Goal: Task Accomplishment & Management: Complete application form

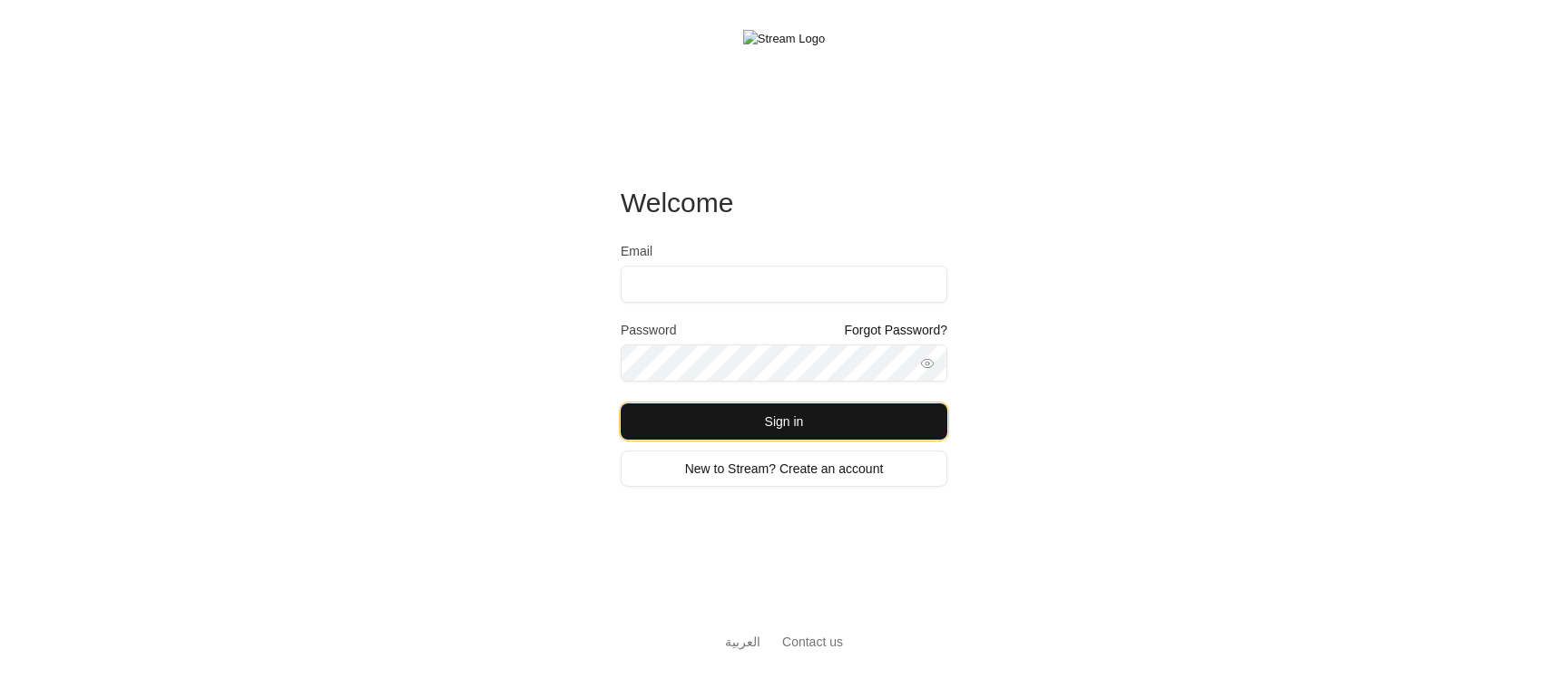
drag, startPoint x: 664, startPoint y: 427, endPoint x: 524, endPoint y: 445, distance: 141.2
click at [524, 445] on div "Welcome Email Password Forgot Password? Sign in New to Stream? Create an accoun…" at bounding box center [784, 344] width 1568 height 688
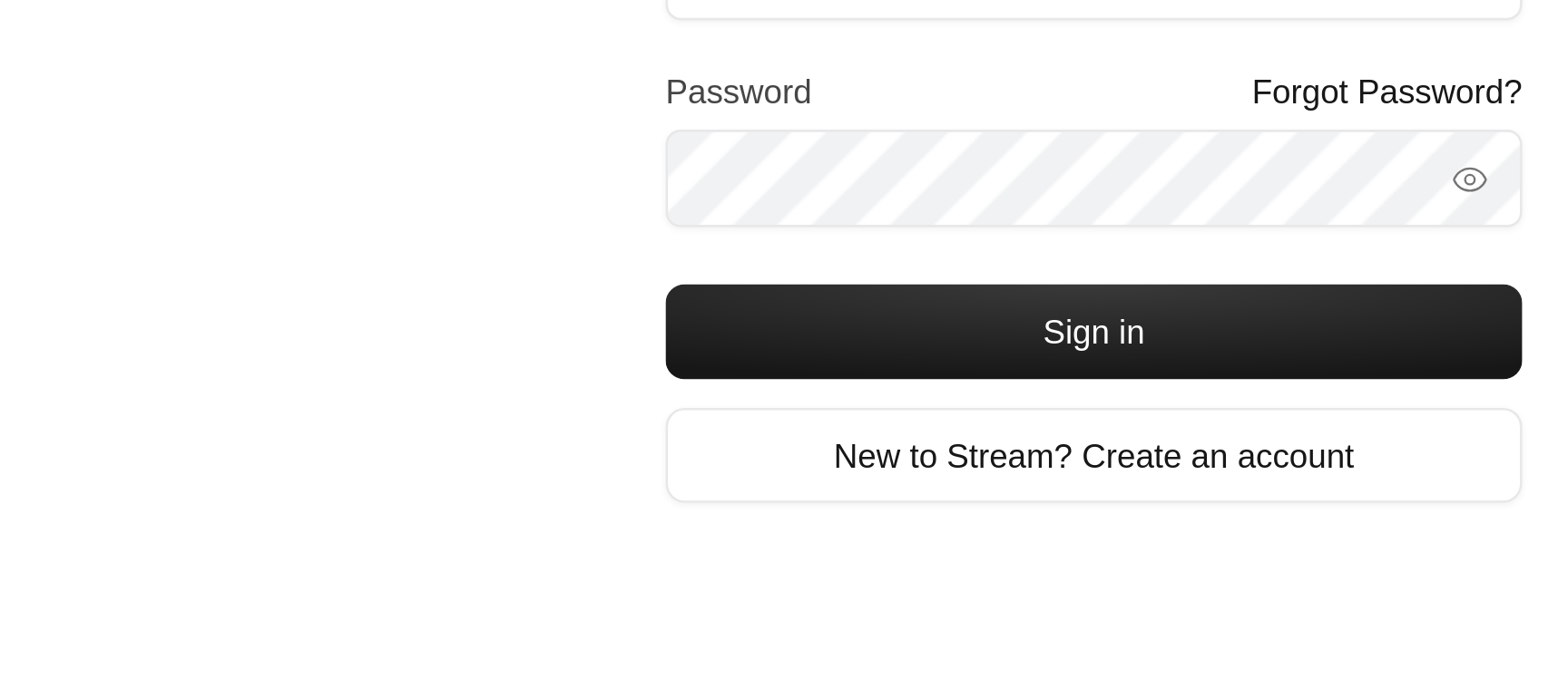
click at [594, 477] on div "Welcome Email Password Forgot Password? Sign in New to Stream? Create an accoun…" at bounding box center [784, 344] width 1568 height 688
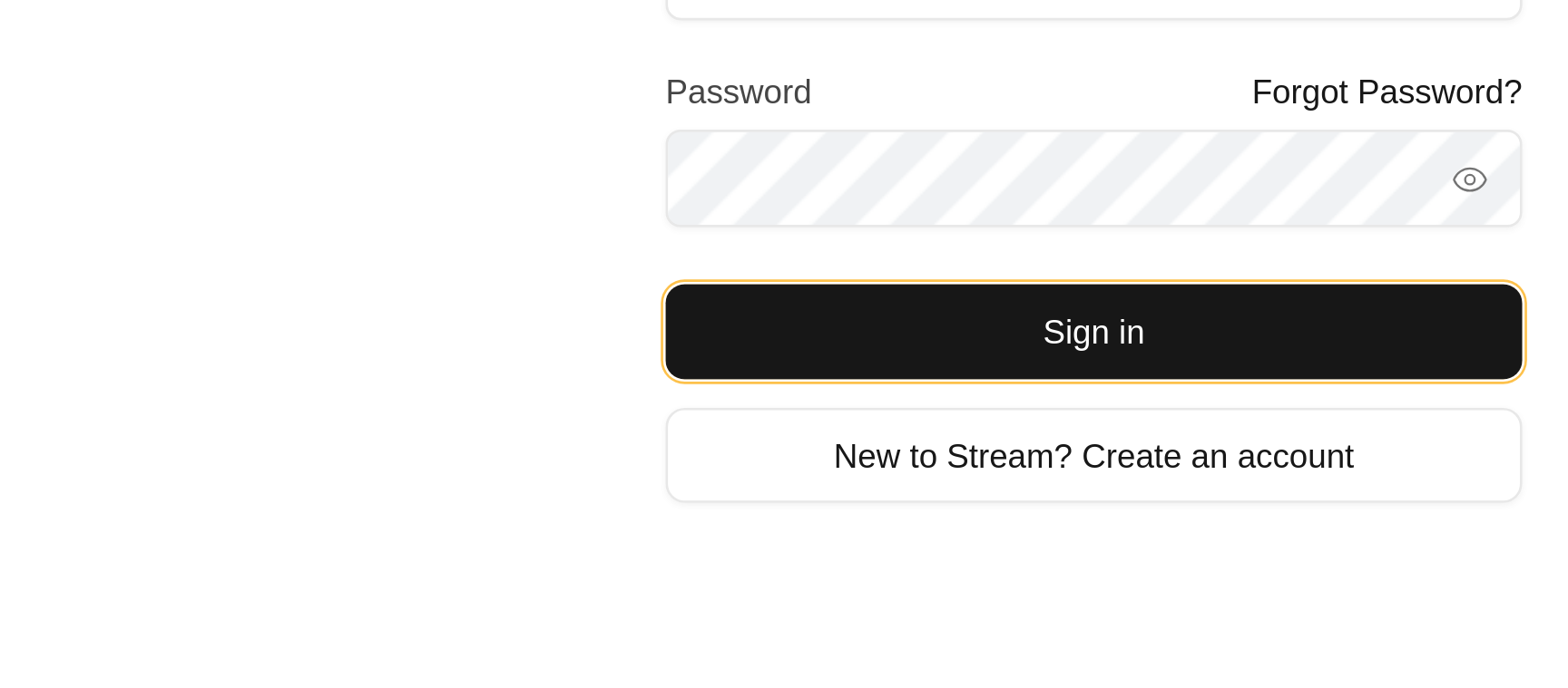
drag, startPoint x: 640, startPoint y: 428, endPoint x: 604, endPoint y: 441, distance: 38.3
click at [604, 441] on div "Welcome Email Password Forgot Password? Sign in New to Stream? Create an accoun…" at bounding box center [784, 344] width 1568 height 688
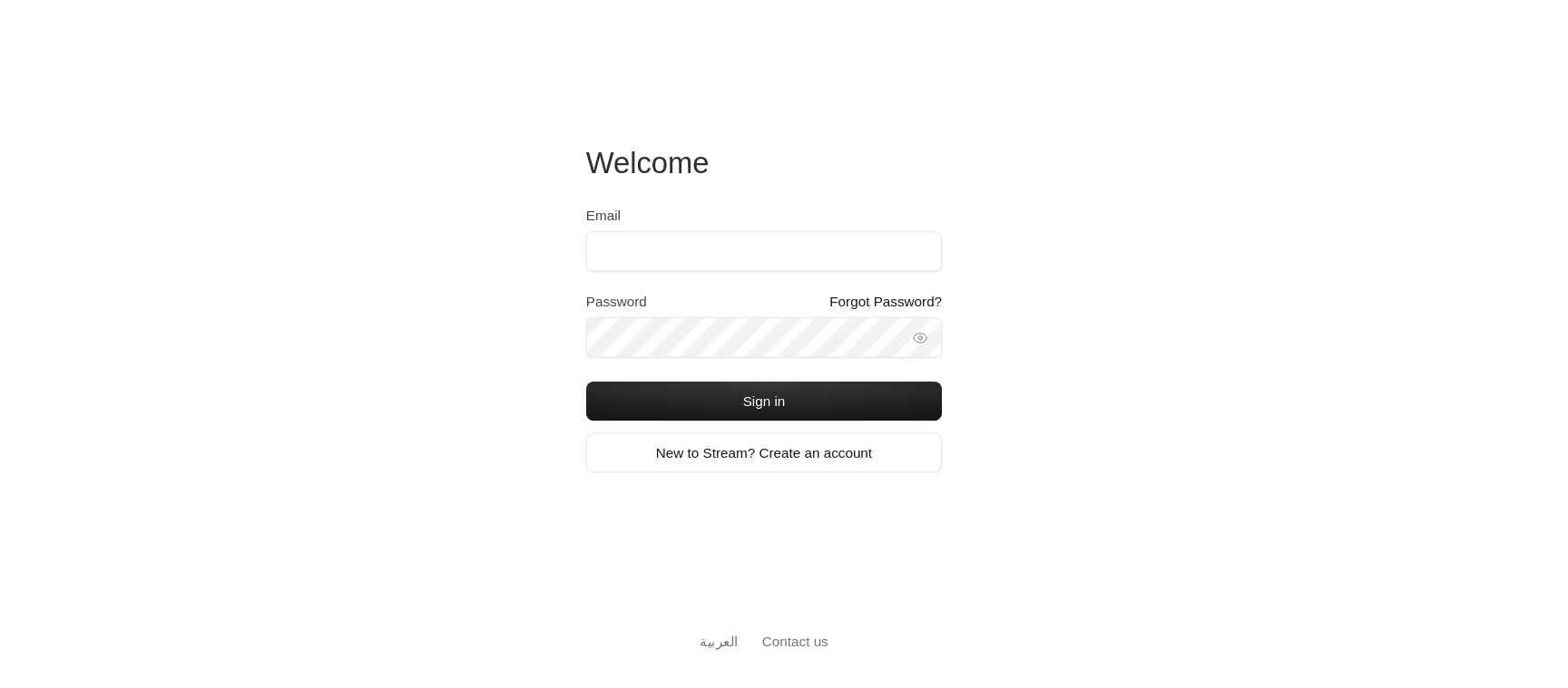
click at [569, 467] on div "Welcome Email Password Forgot Password? Sign in New to Stream? Create an accoun…" at bounding box center [784, 344] width 1568 height 688
click at [559, 574] on div "Welcome Email Password Forgot Password? Sign in New to Stream? Create an accoun…" at bounding box center [784, 344] width 1568 height 688
click at [591, 539] on div "Welcome Email Password Forgot Password? Sign in New to Stream? Create an accoun…" at bounding box center [784, 344] width 1568 height 688
click at [585, 494] on div "Welcome Email Password Forgot Password? Sign in New to Stream? Create an accoun…" at bounding box center [784, 344] width 1568 height 688
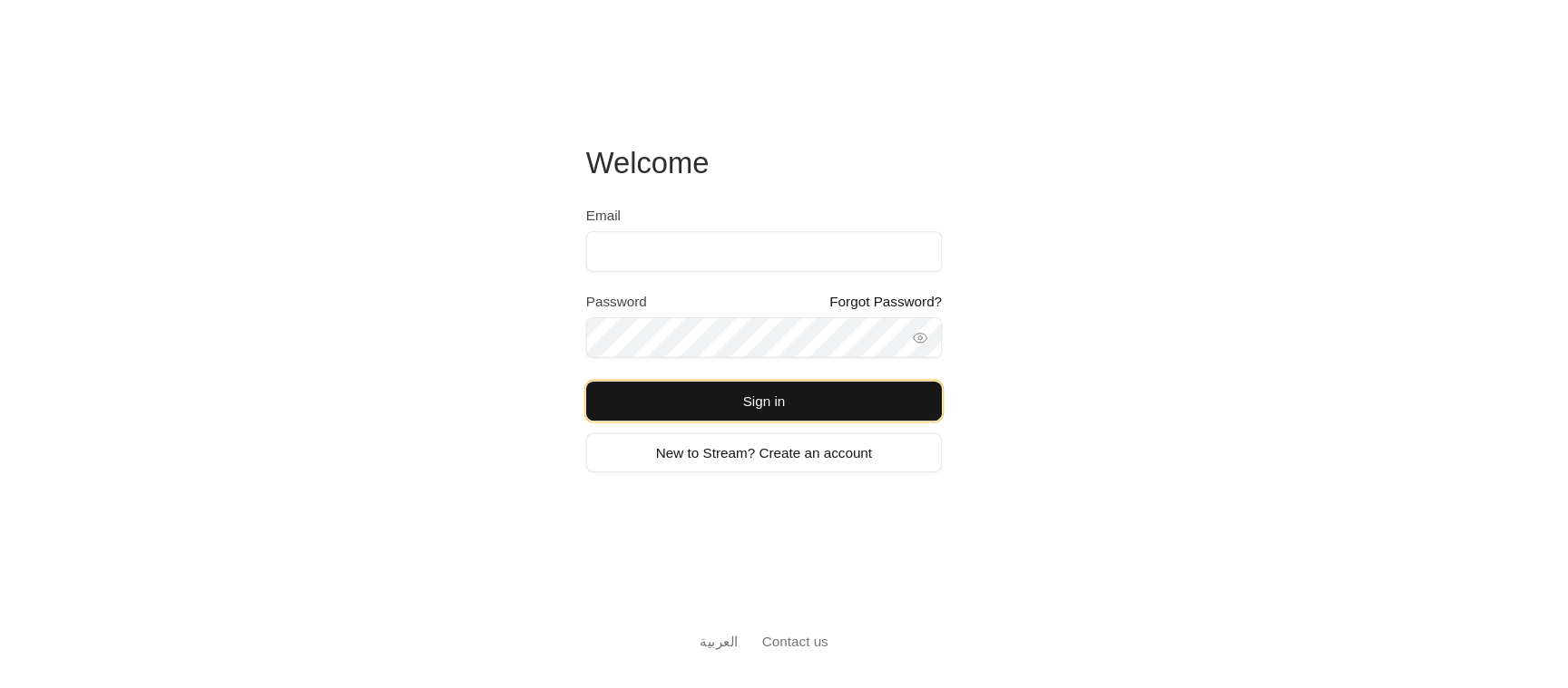
drag, startPoint x: 632, startPoint y: 426, endPoint x: 590, endPoint y: 454, distance: 50.5
click at [590, 454] on div "Welcome Email Password Forgot Password? Sign in New to Stream? Create an accoun…" at bounding box center [784, 344] width 1568 height 688
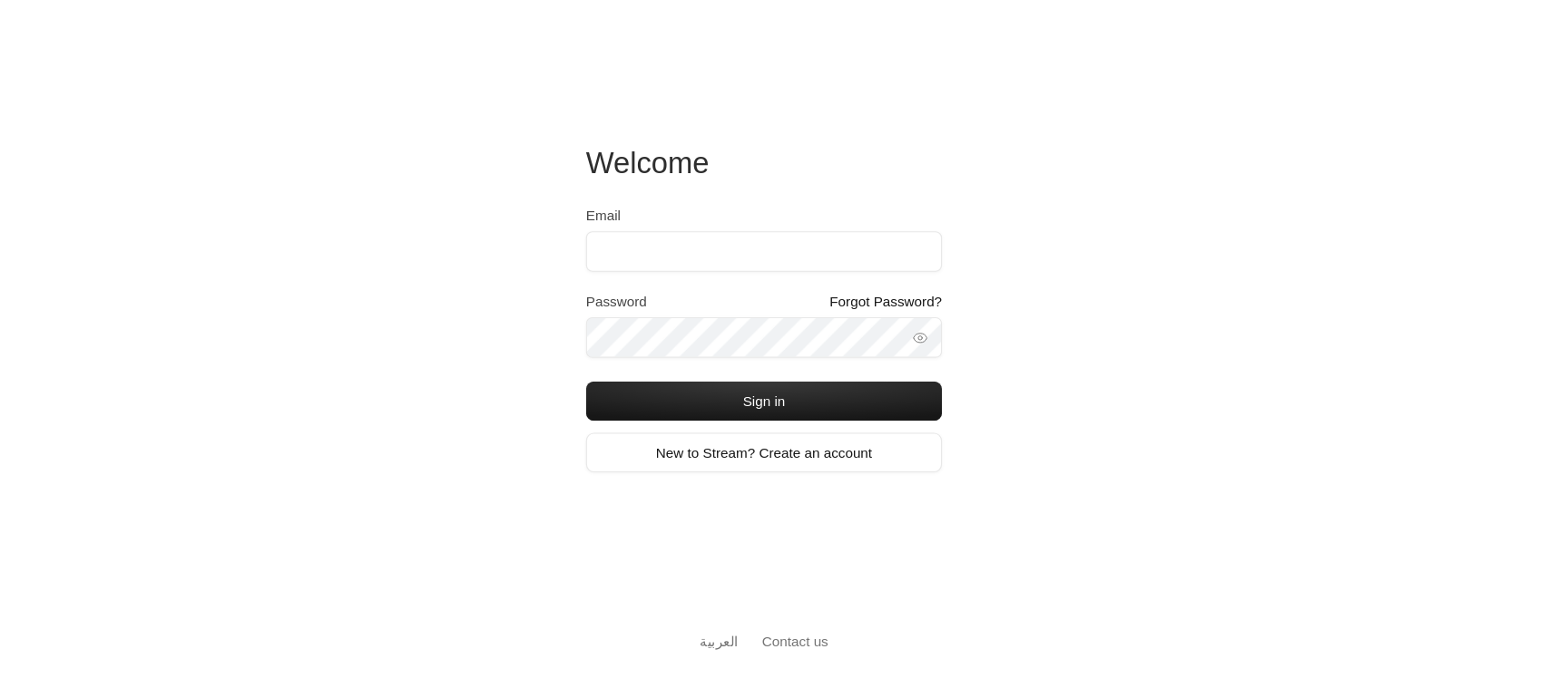
click at [590, 454] on div "Welcome Email Password Forgot Password? Sign in New to Stream? Create an accoun…" at bounding box center [784, 344] width 1568 height 688
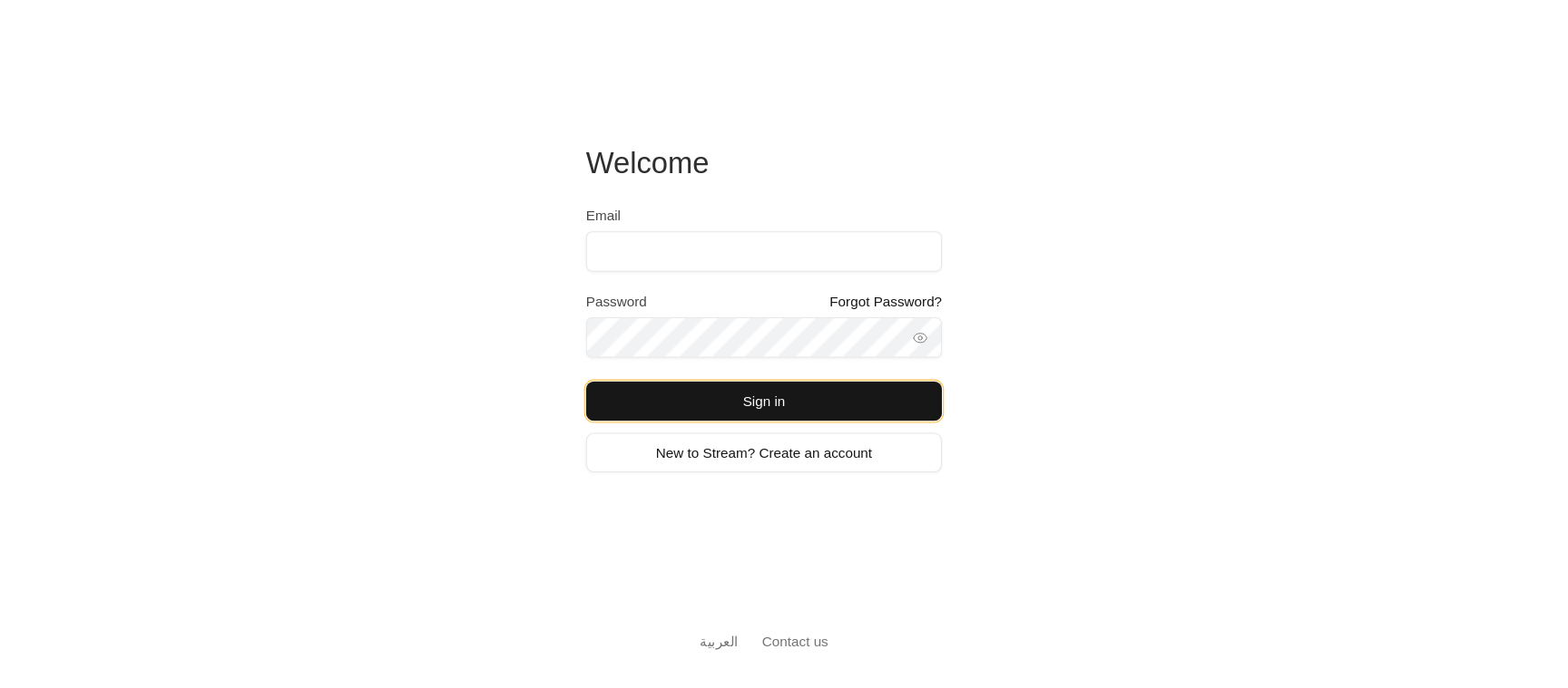
drag, startPoint x: 645, startPoint y: 416, endPoint x: 575, endPoint y: 466, distance: 86.0
click at [575, 466] on div "Welcome Email Password Forgot Password? Sign in New to Stream? Create an accoun…" at bounding box center [784, 344] width 1568 height 688
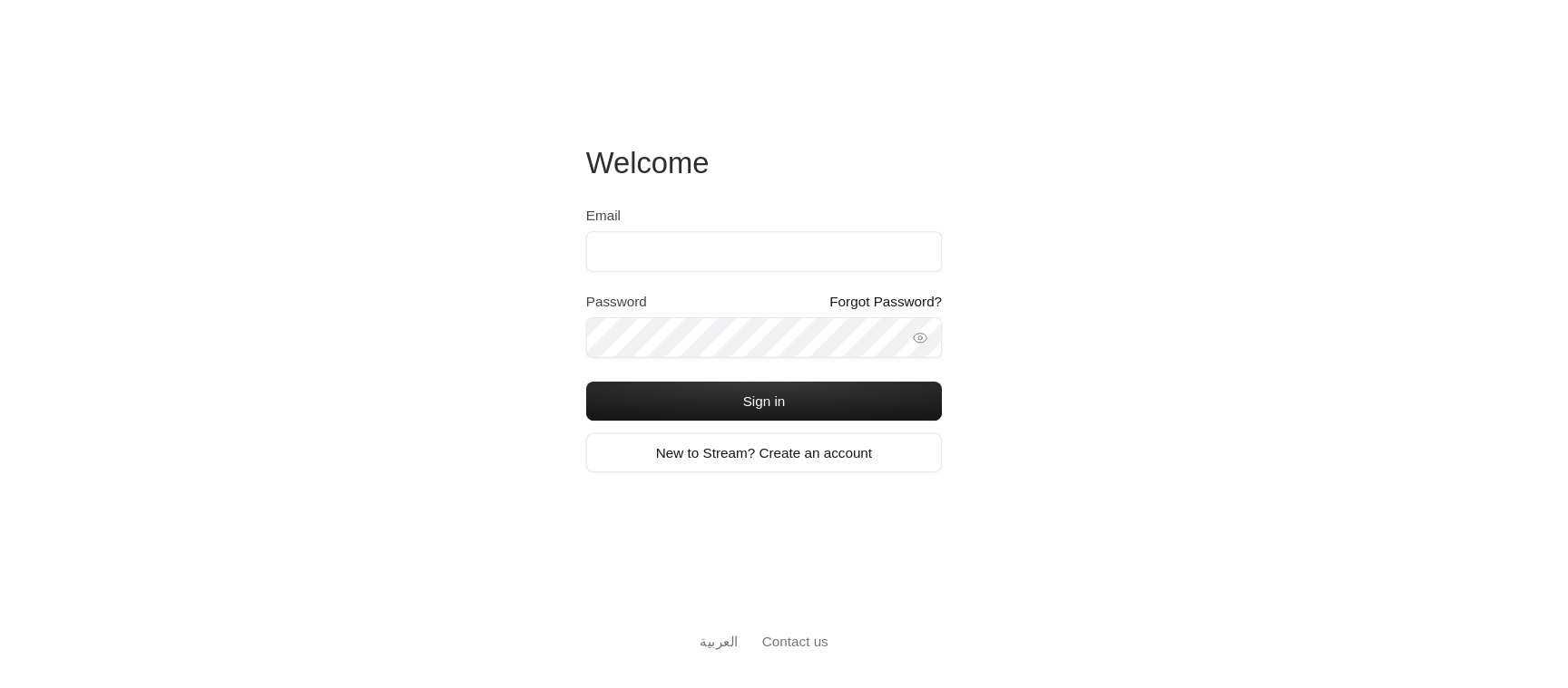
click at [575, 466] on div "Welcome Email Password Forgot Password? Sign in New to Stream? Create an accoun…" at bounding box center [784, 344] width 1568 height 688
click at [680, 279] on input "Email" at bounding box center [784, 284] width 326 height 37
click at [753, 283] on input "Email" at bounding box center [784, 284] width 326 height 37
click at [663, 465] on link "New to Stream? Create an account" at bounding box center [784, 469] width 326 height 37
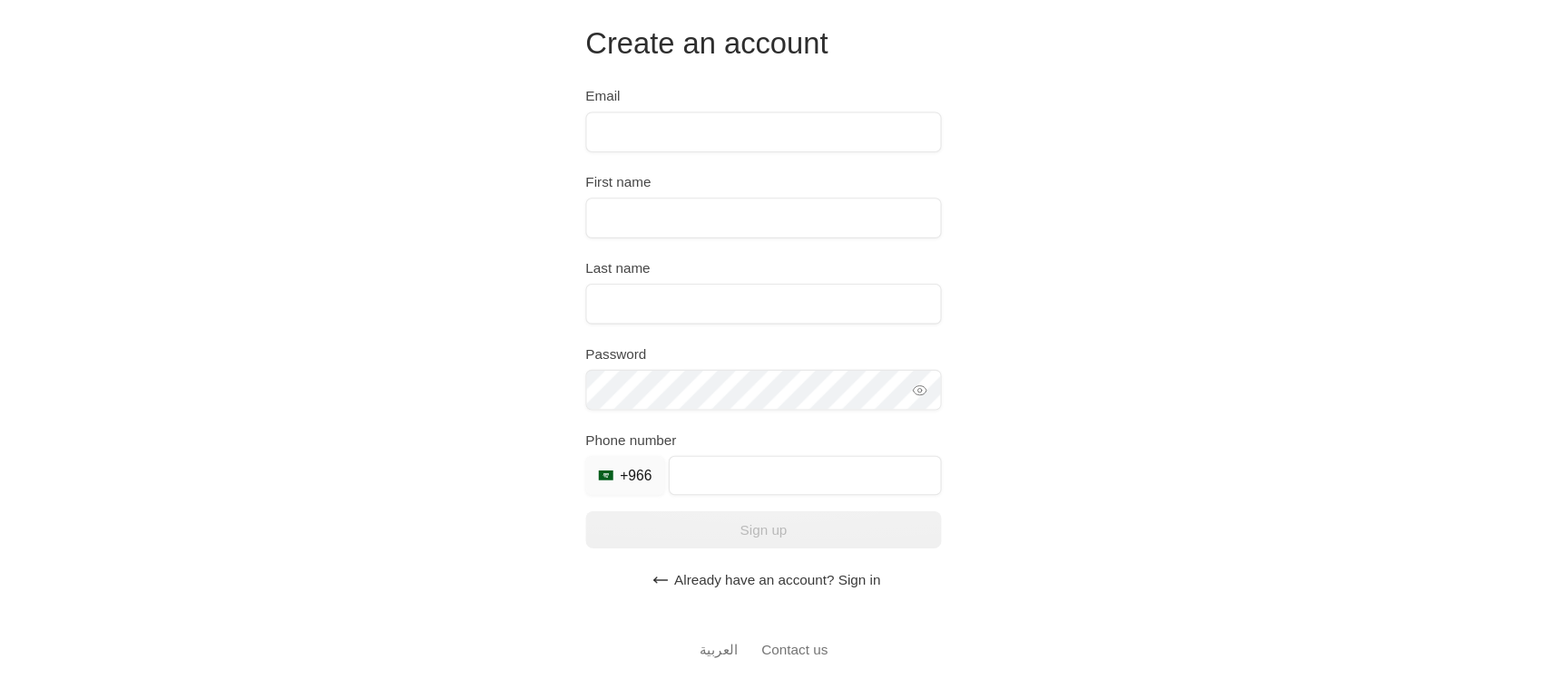
click at [731, 588] on button "Already have an account? Sign in" at bounding box center [784, 586] width 326 height 37
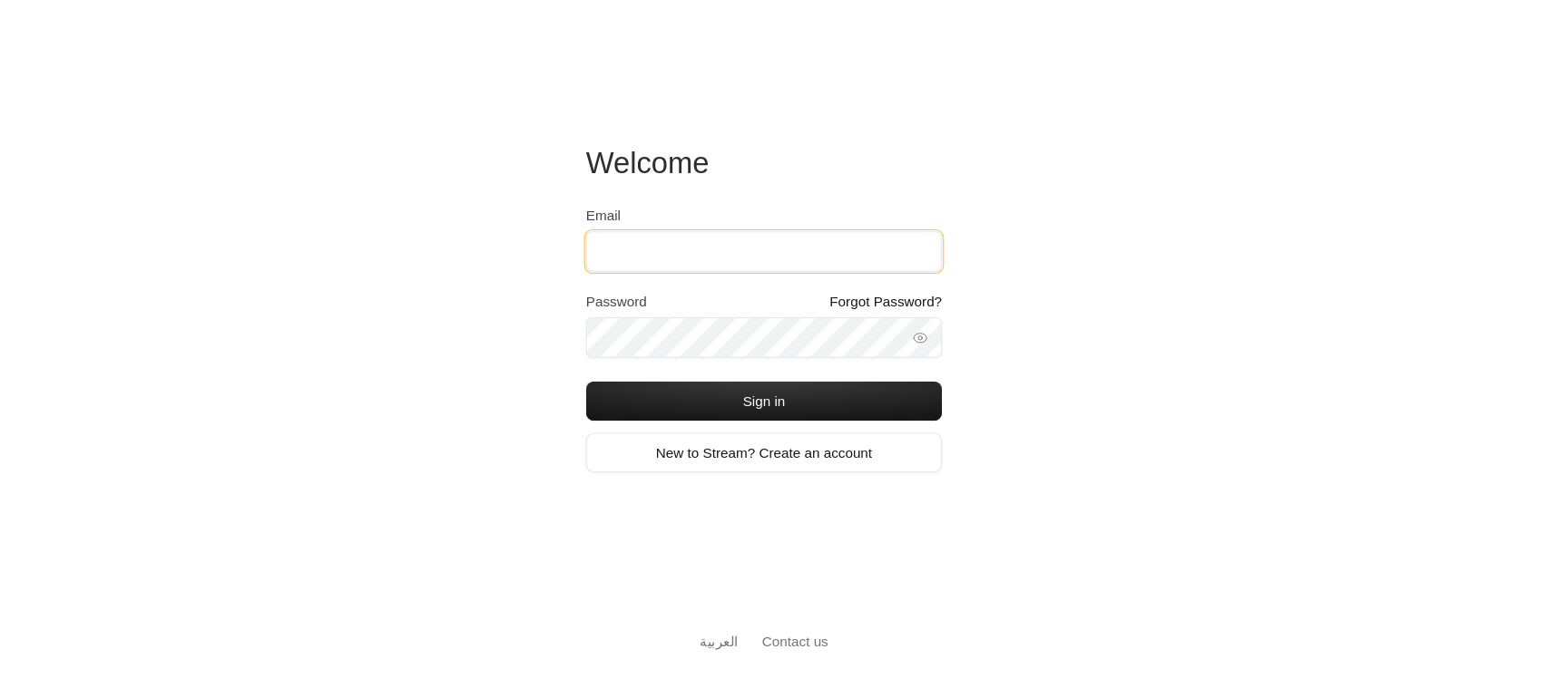
click at [763, 296] on input "Email" at bounding box center [784, 284] width 326 height 37
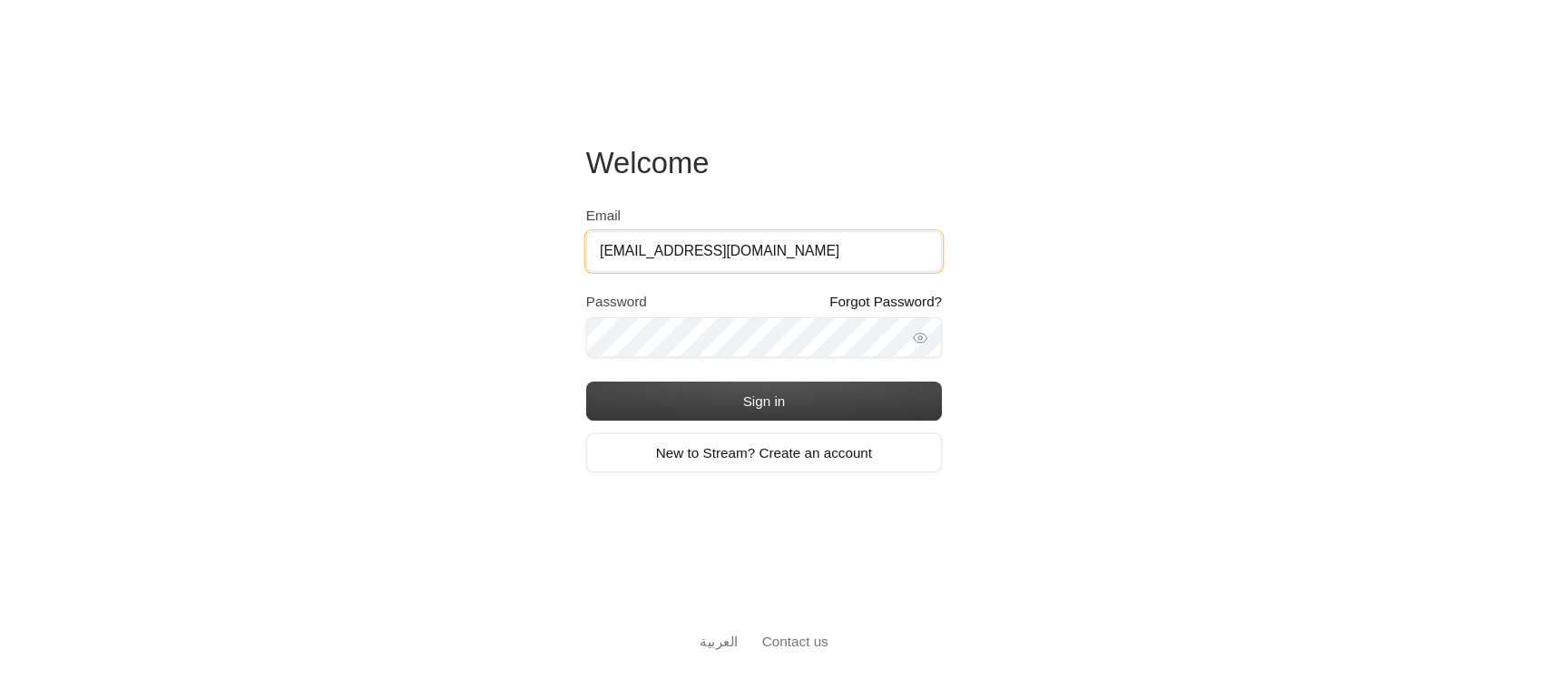
type input "[EMAIL_ADDRESS][DOMAIN_NAME]"
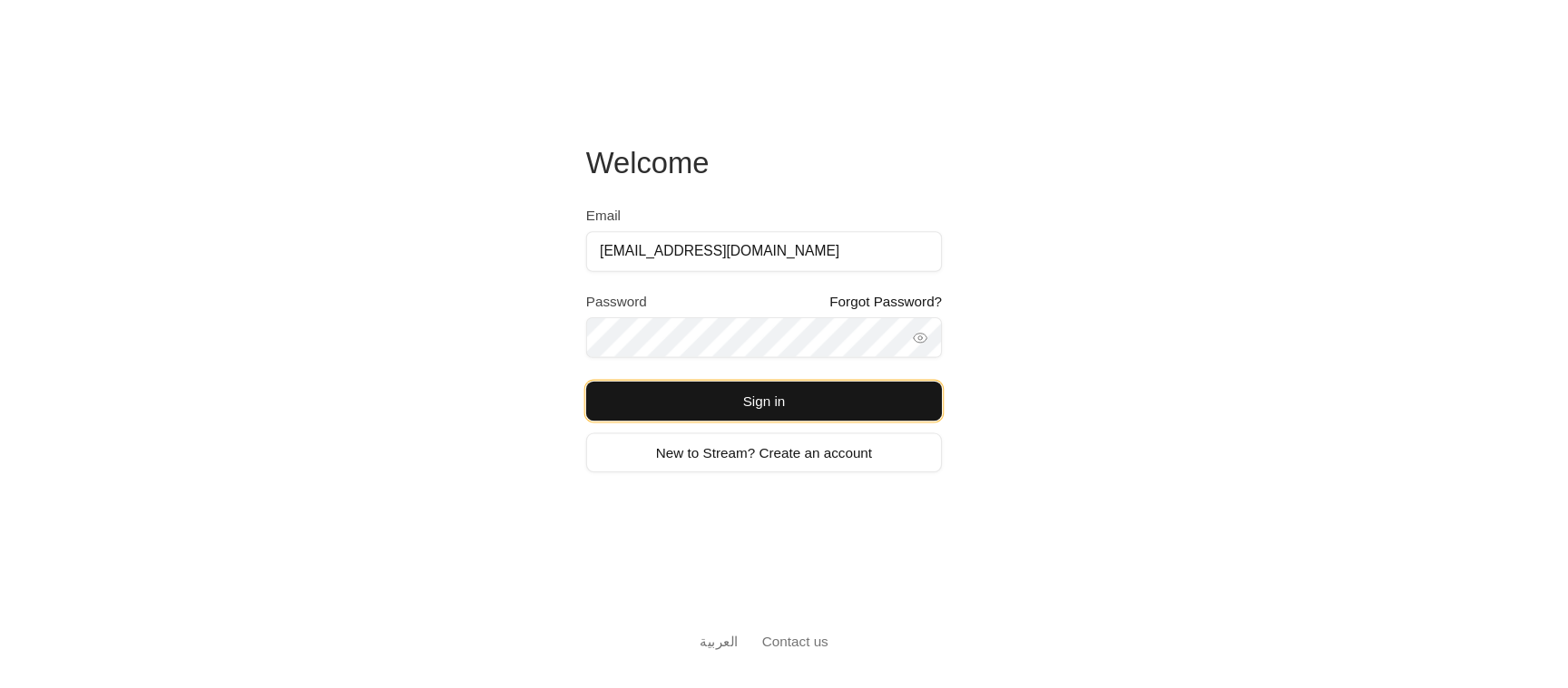
click at [729, 428] on button "Sign in" at bounding box center [784, 422] width 326 height 37
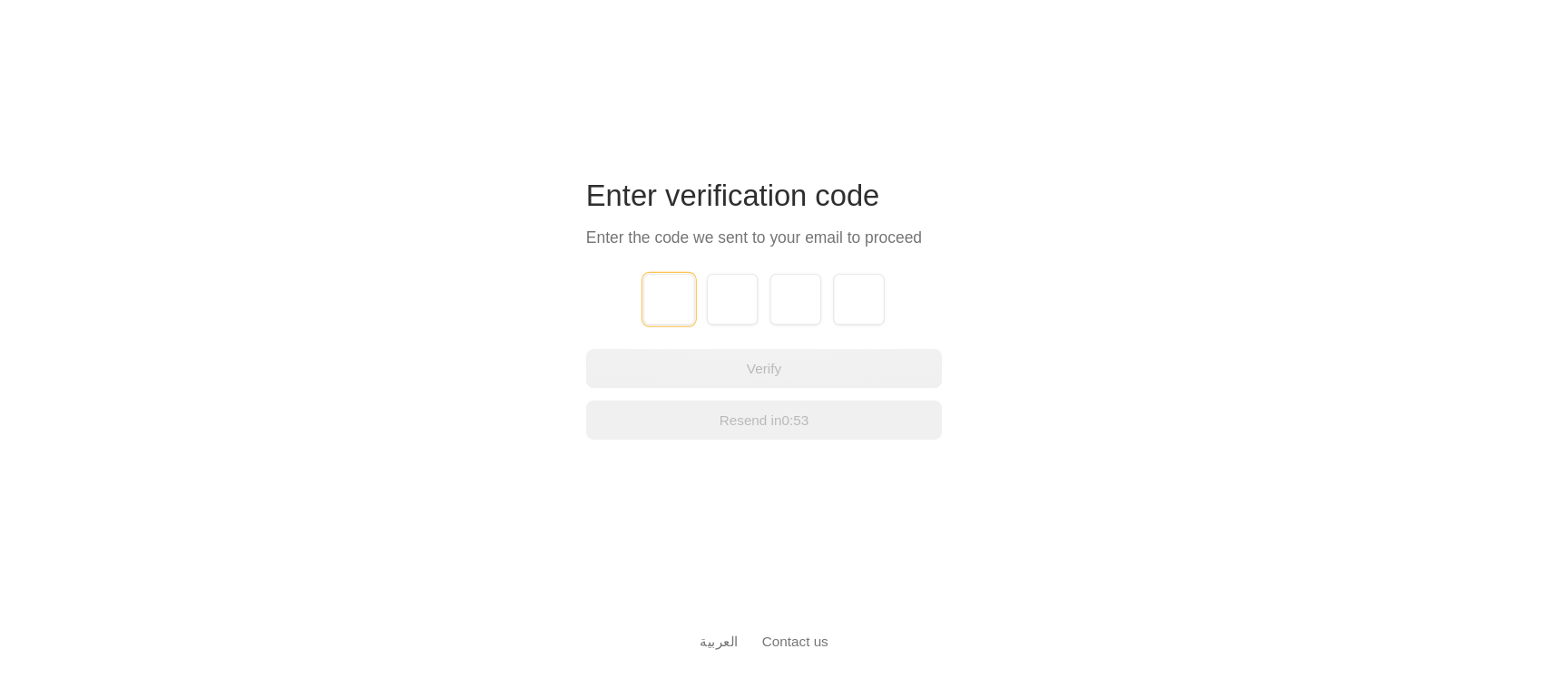
type input "1"
type input "2"
type input "3"
type input "1"
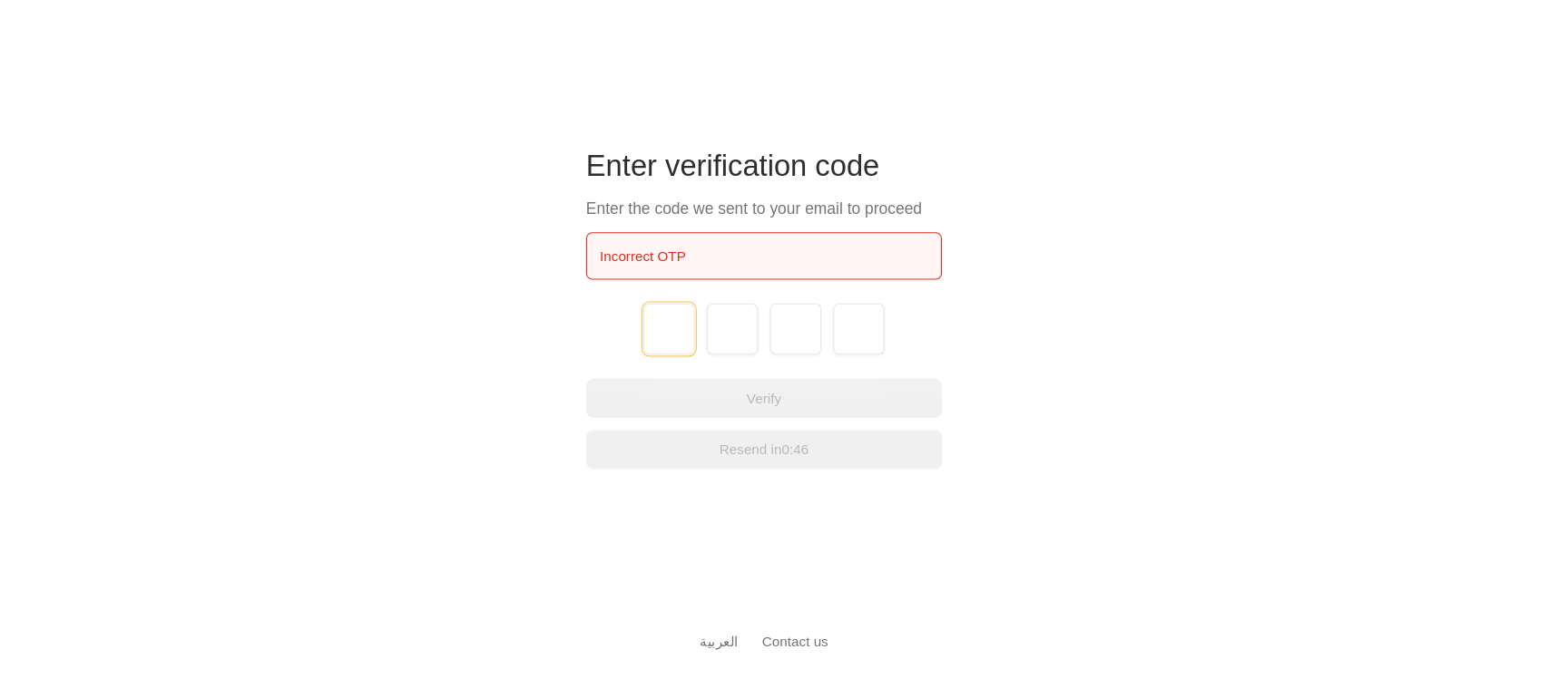
type input "1"
type input "2"
type input "3"
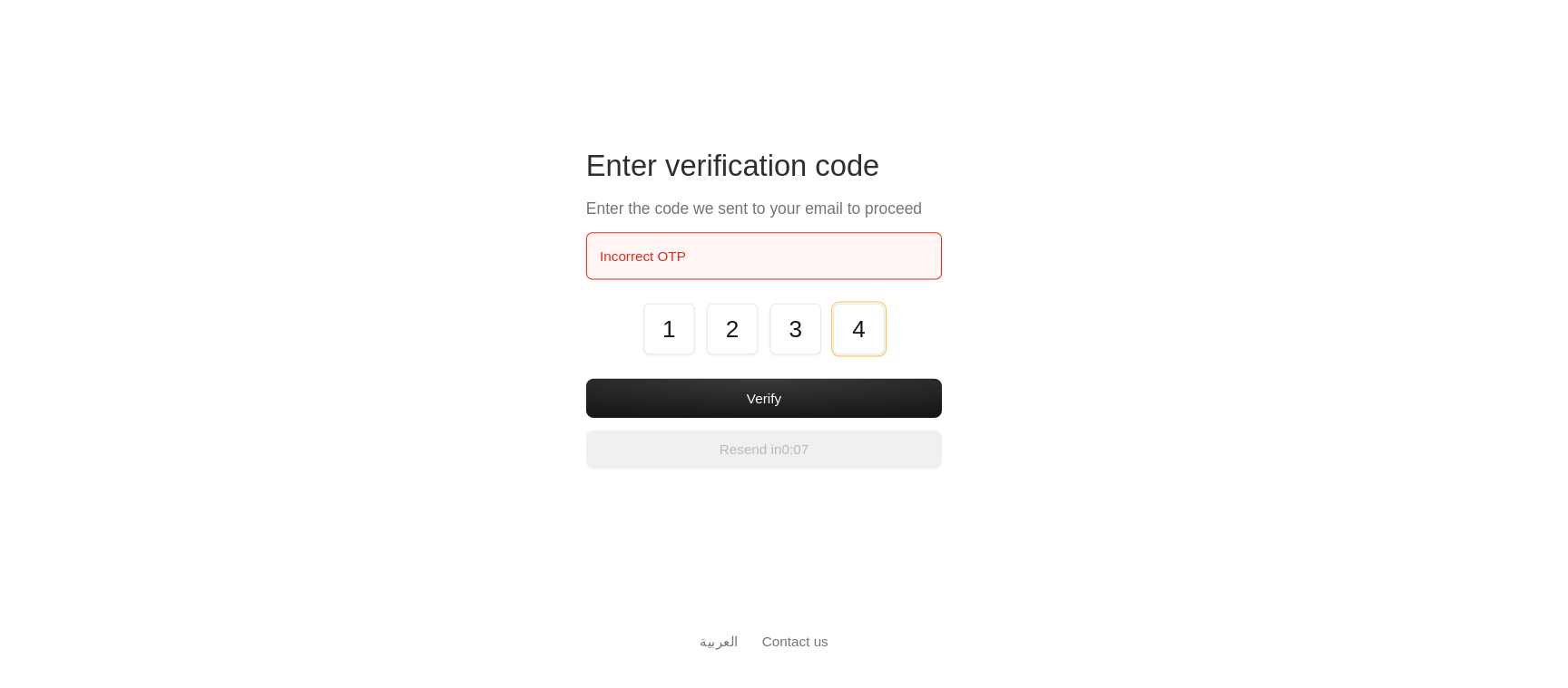
type input "4"
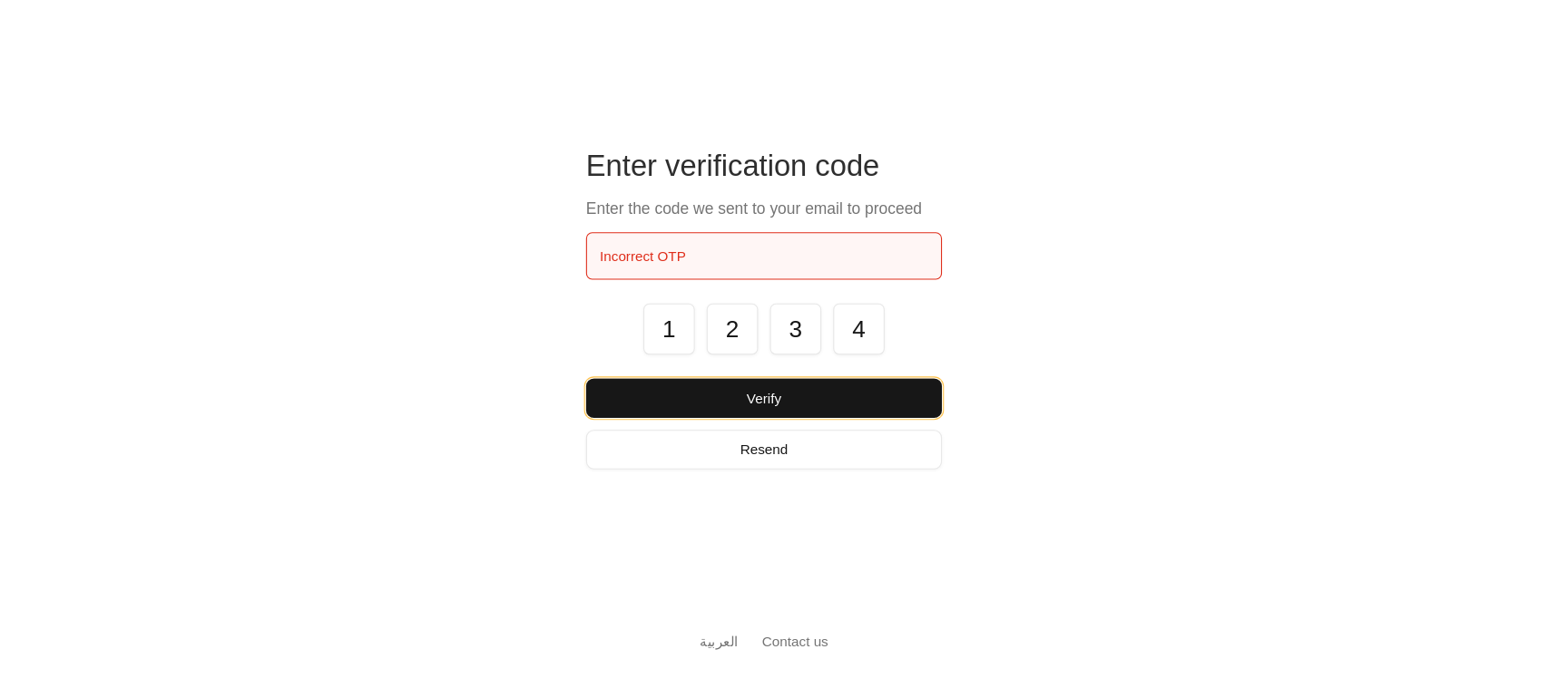
drag, startPoint x: 800, startPoint y: 411, endPoint x: 444, endPoint y: 542, distance: 379.3
click at [444, 542] on div "Enter verification code Enter the code we sent to your email to proceed Incorre…" at bounding box center [784, 344] width 1568 height 688
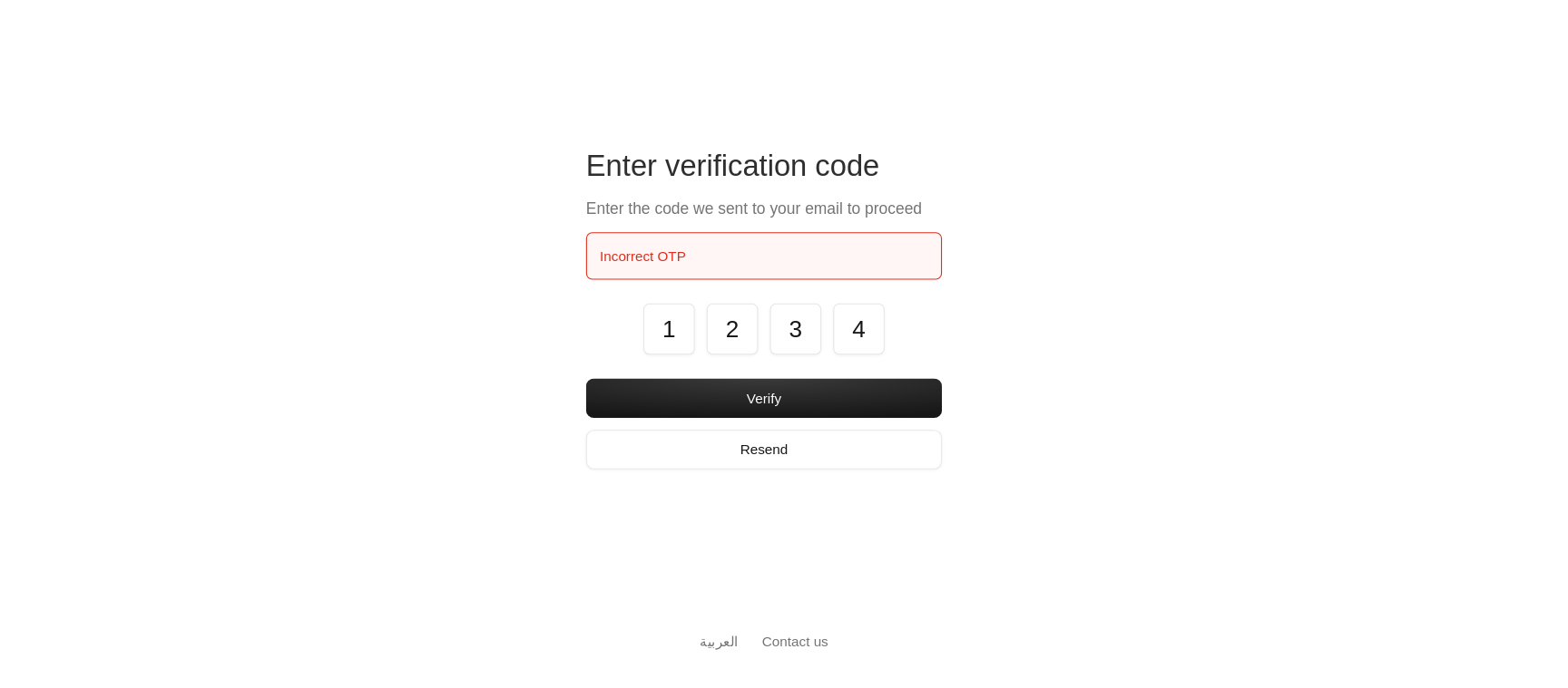
click at [444, 542] on div "Enter verification code Enter the code we sent to your email to proceed Incorre…" at bounding box center [784, 344] width 1568 height 688
click at [739, 472] on button "Resend" at bounding box center [784, 466] width 326 height 37
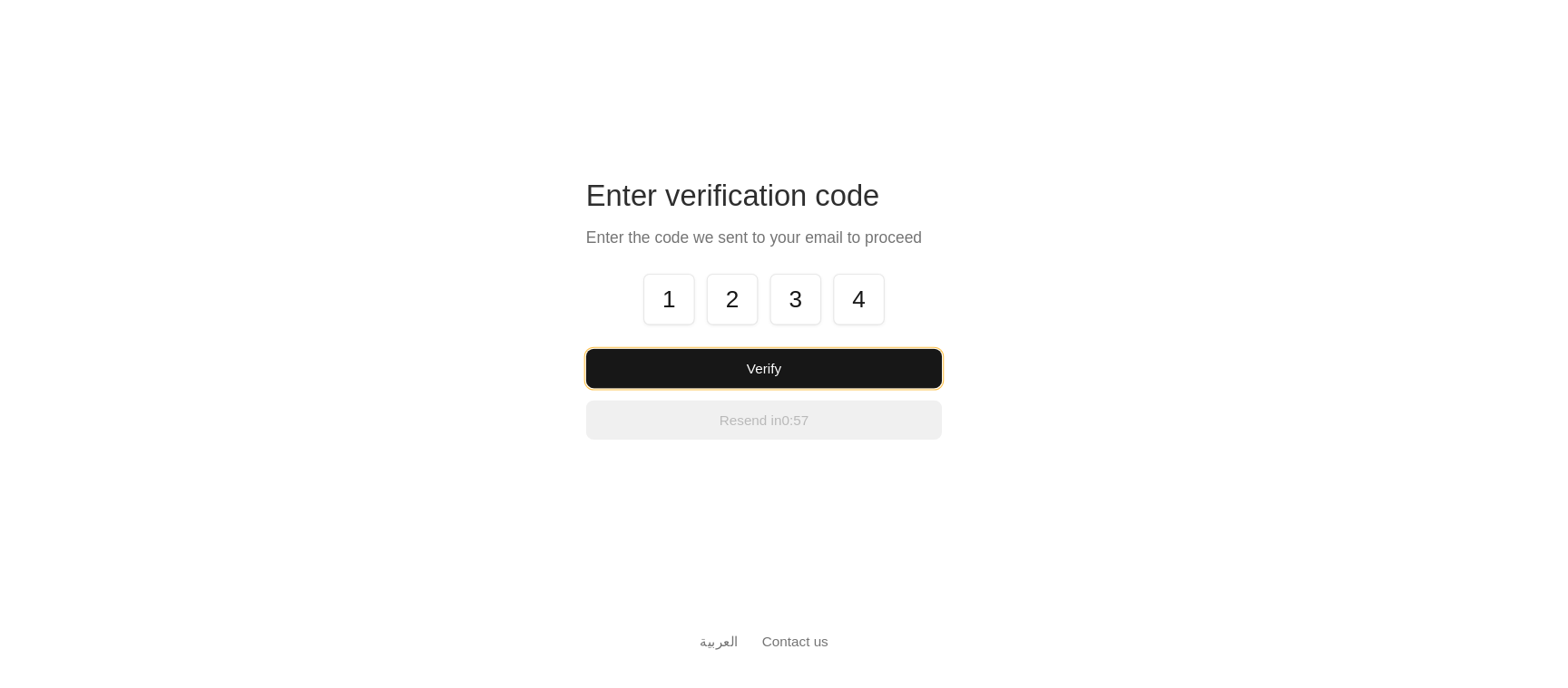
click at [901, 397] on button "Verify" at bounding box center [784, 392] width 326 height 37
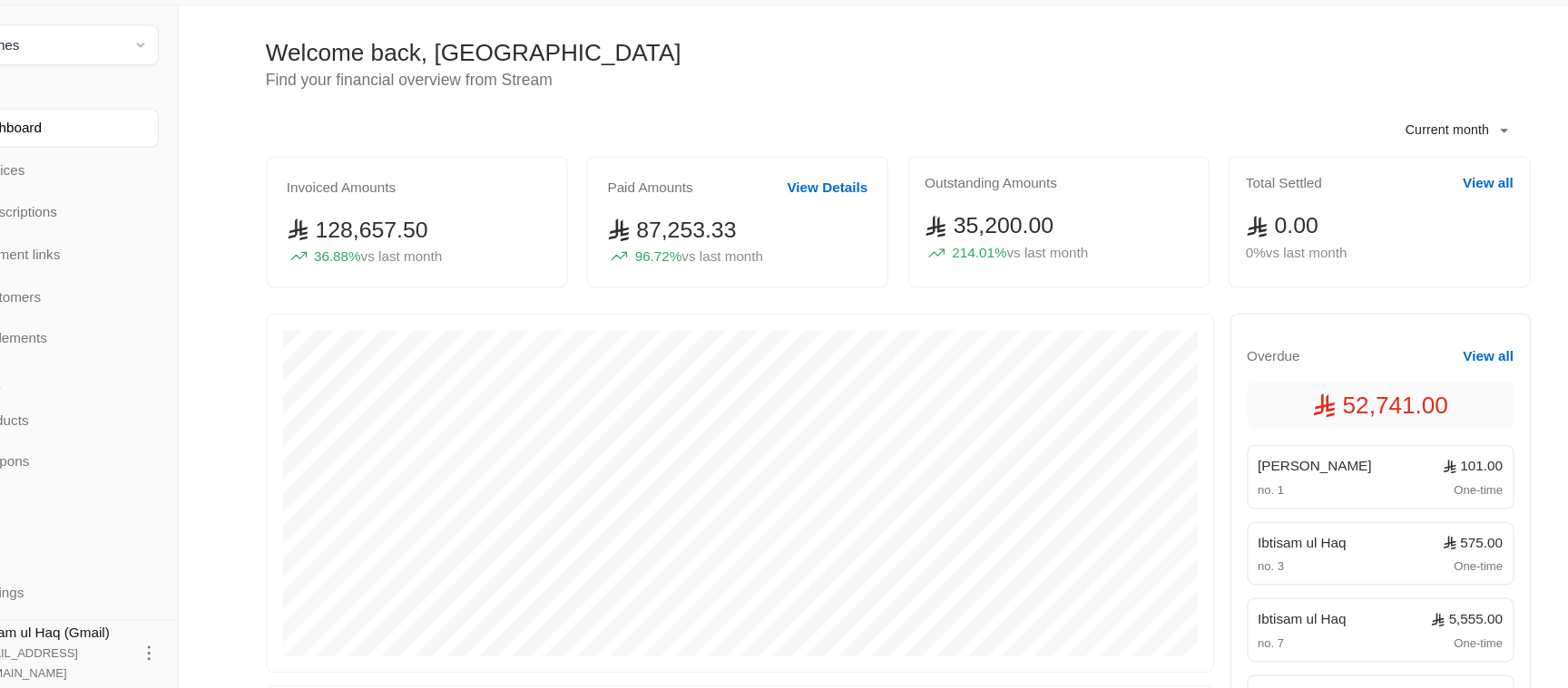
scroll to position [43, 0]
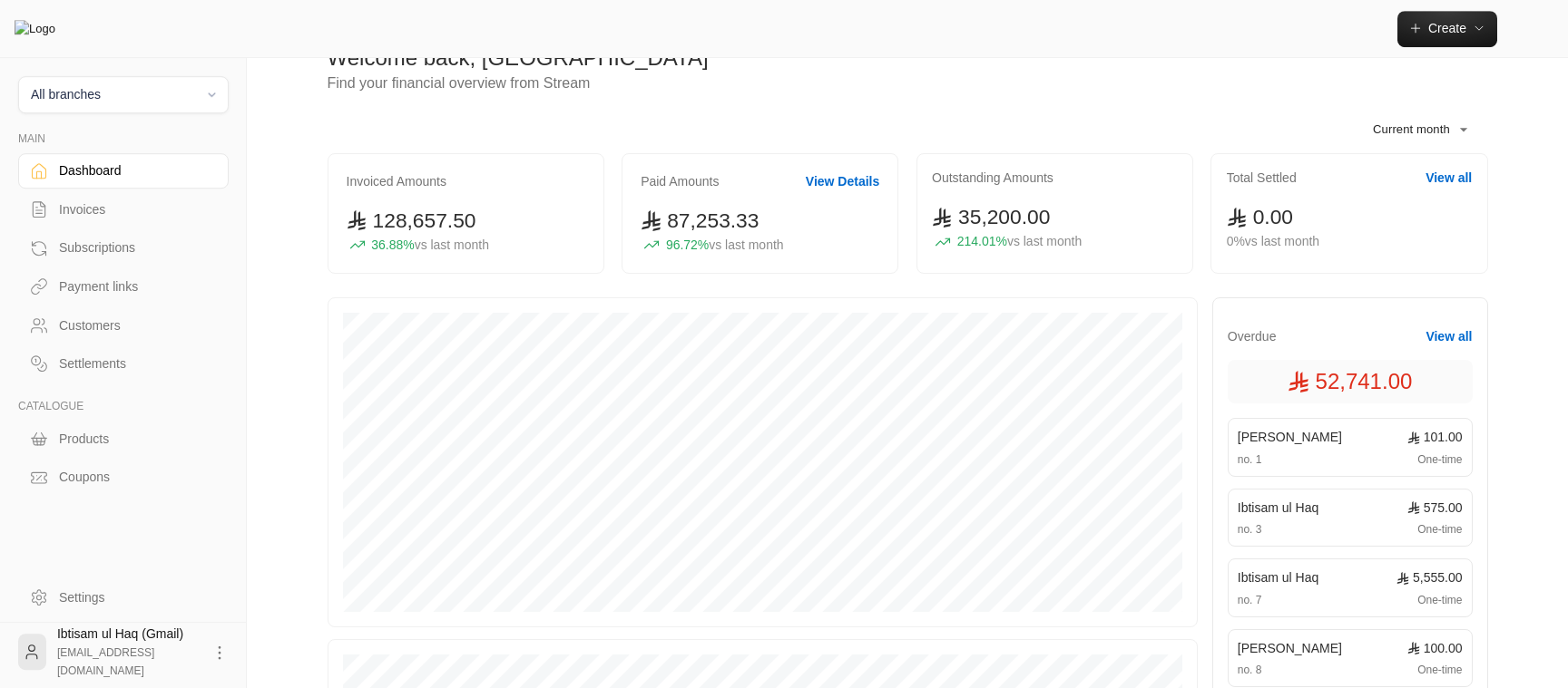
click at [220, 651] on icon at bounding box center [219, 652] width 18 height 18
click at [206, 659] on li "Logout" at bounding box center [186, 651] width 67 height 29
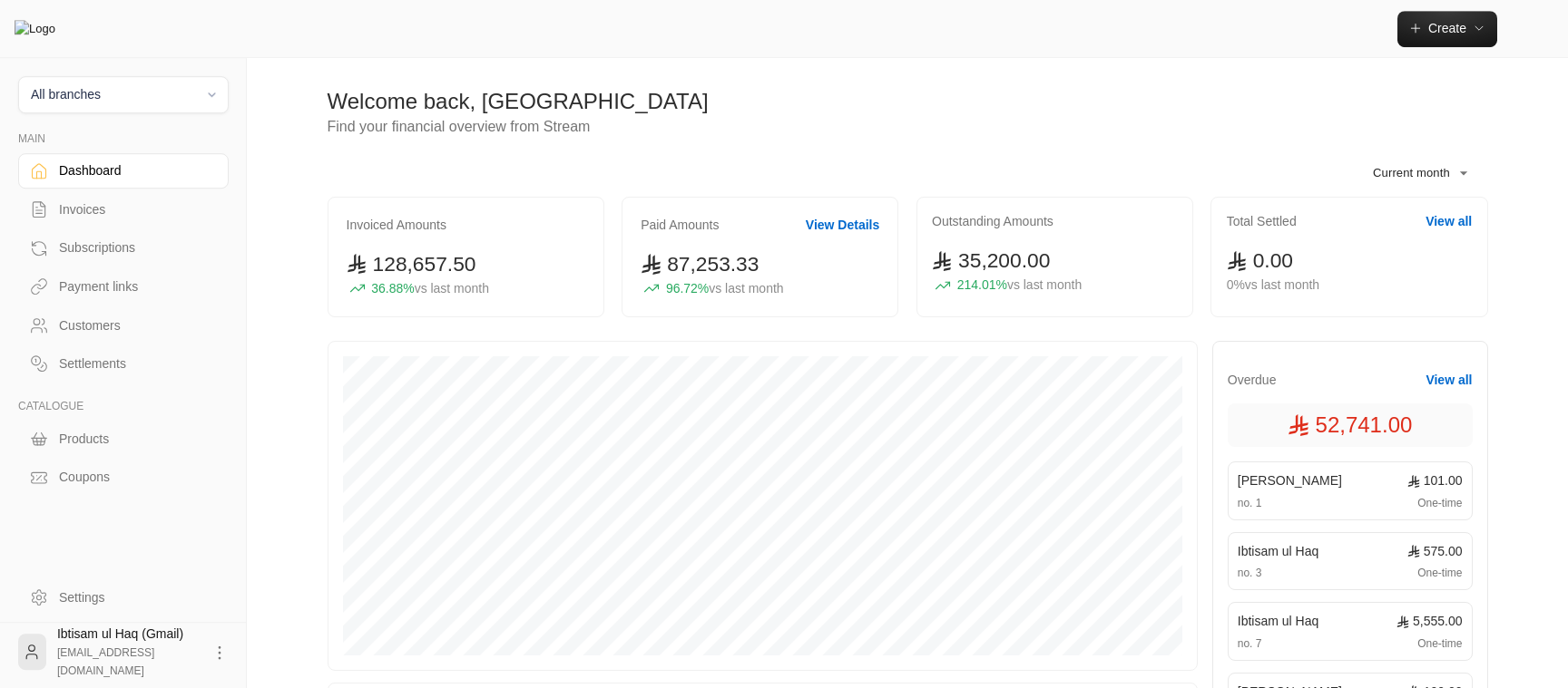
click at [151, 70] on div "All branches MAIN Dashboard Invoices Subscriptions Payment links Customers Sett…" at bounding box center [123, 277] width 247 height 437
click at [144, 105] on span "All branches" at bounding box center [123, 95] width 187 height 21
click at [112, 180] on li "Main Branch" at bounding box center [123, 179] width 187 height 36
click at [1450, 37] on button "Create" at bounding box center [1447, 29] width 99 height 37
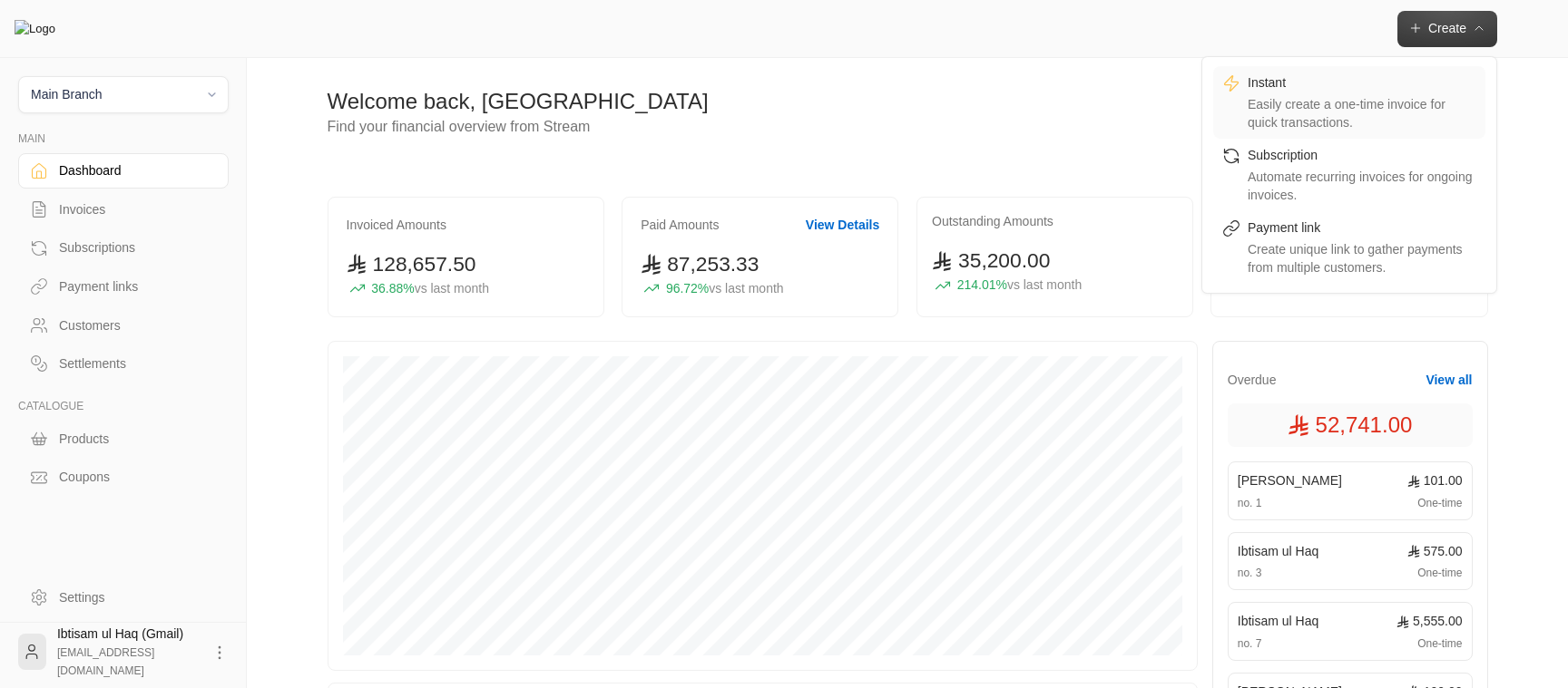
click at [1379, 107] on div "Easily create a one-time invoice for quick transactions." at bounding box center [1362, 113] width 229 height 37
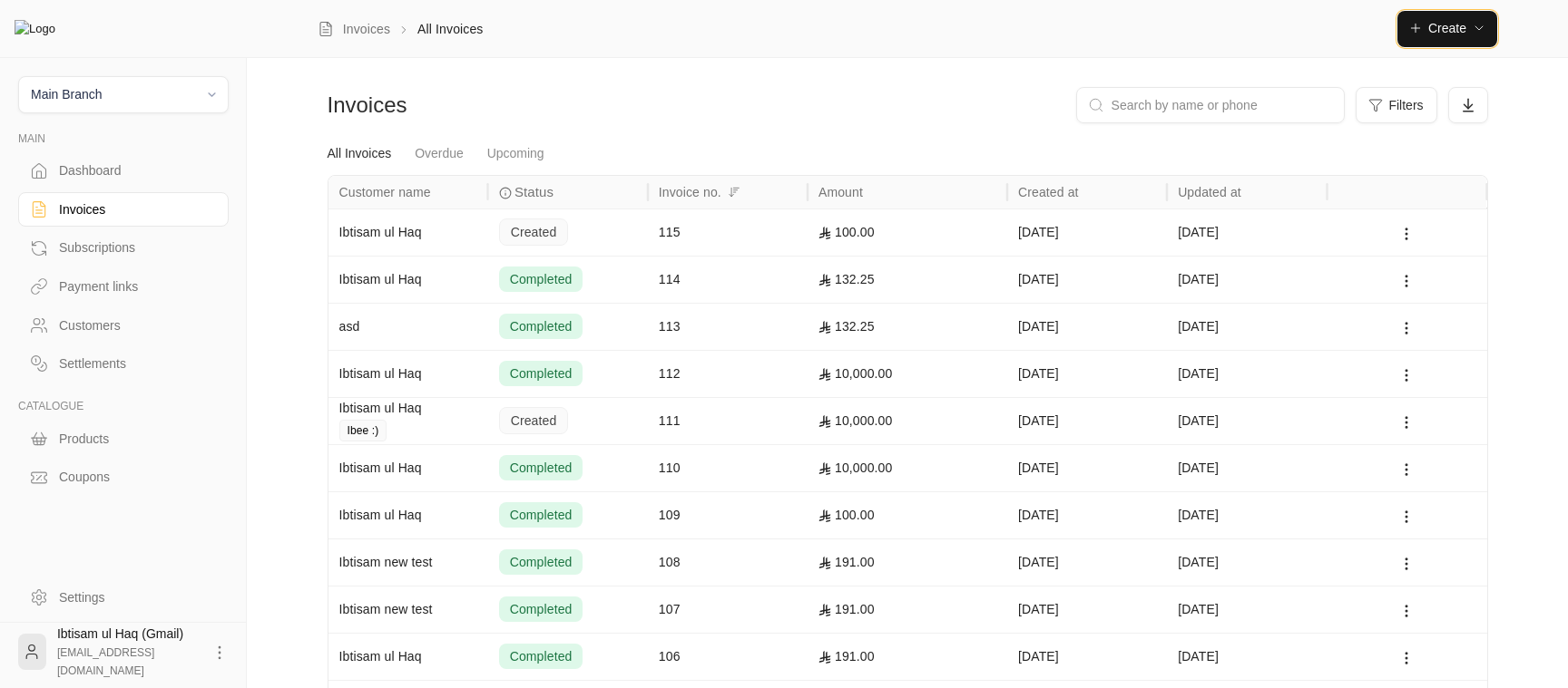
click at [1456, 26] on span "Create" at bounding box center [1447, 27] width 38 height 14
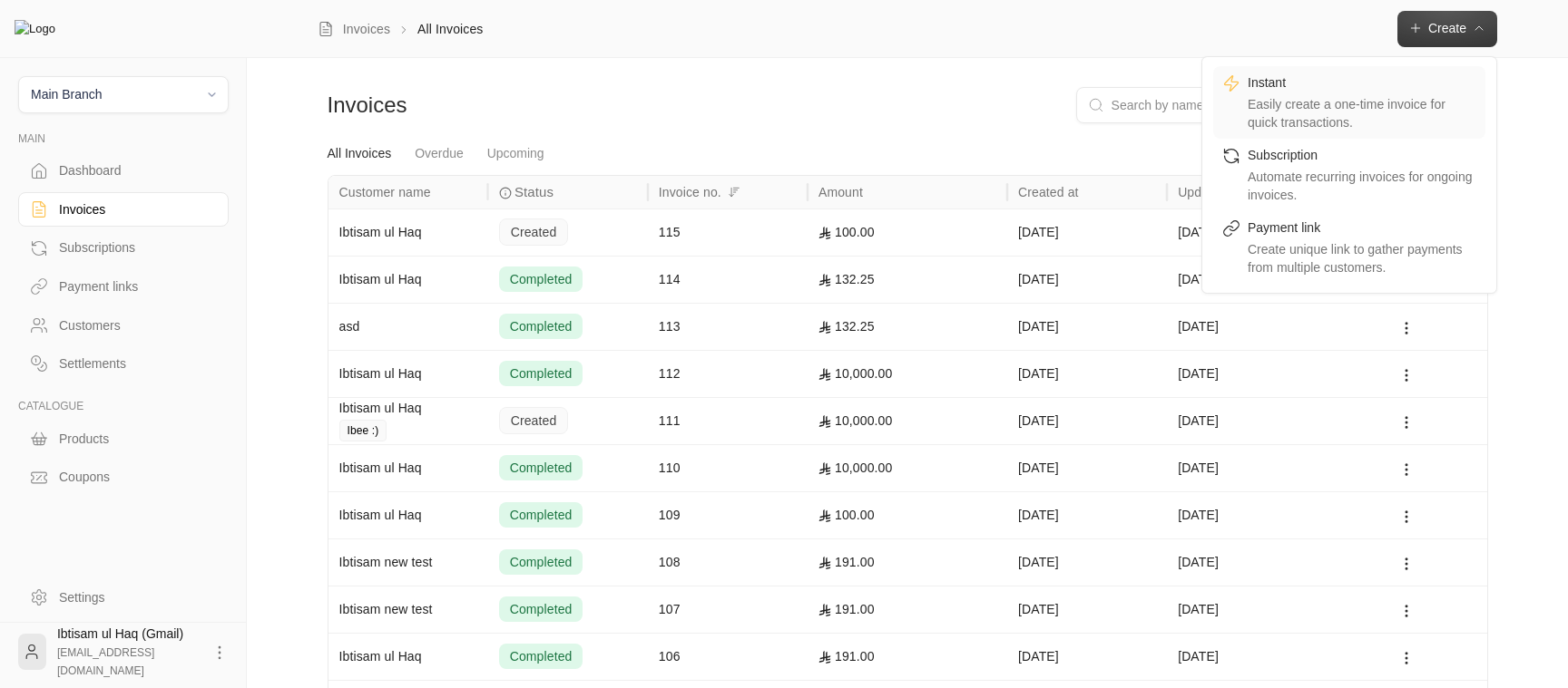
click at [1379, 129] on div "Easily create a one-time invoice for quick transactions." at bounding box center [1362, 113] width 229 height 37
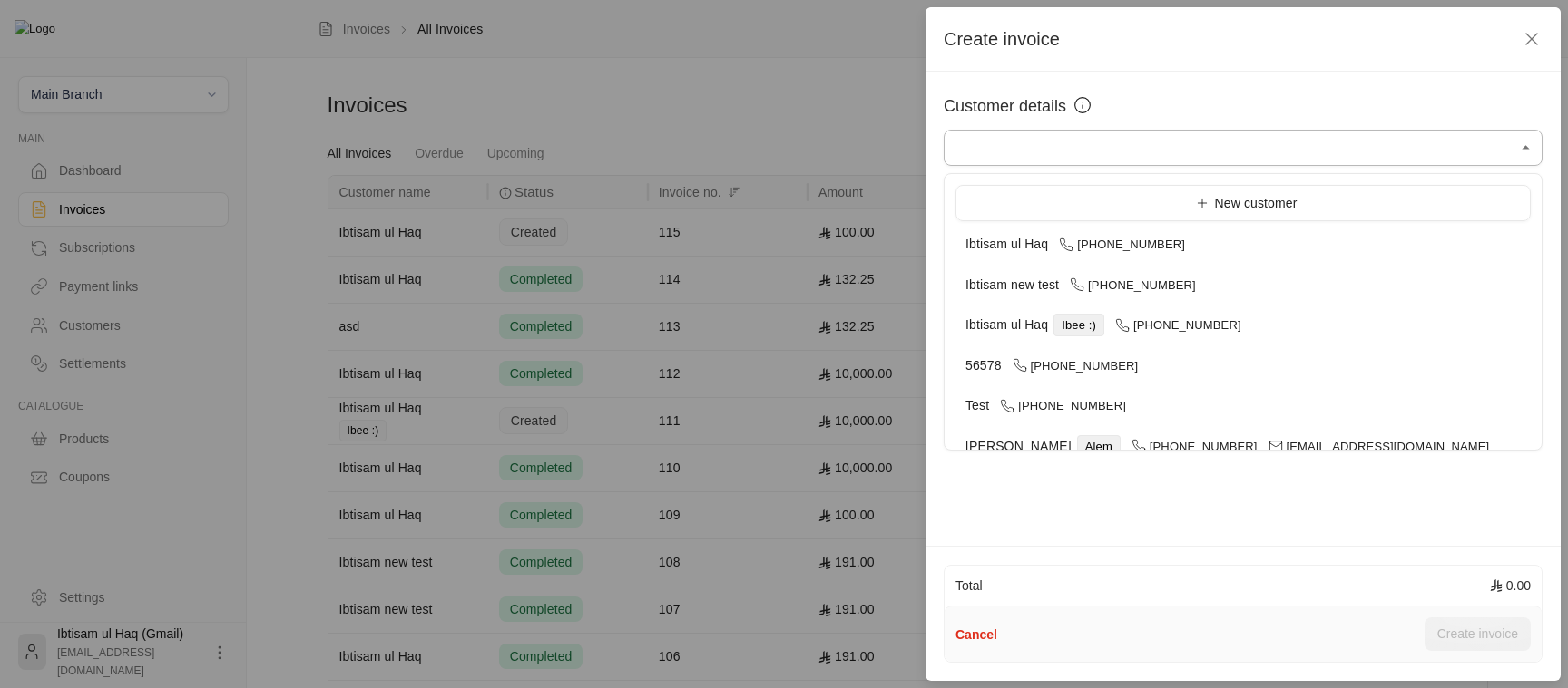
click at [1057, 142] on input "Select customer" at bounding box center [1243, 148] width 599 height 32
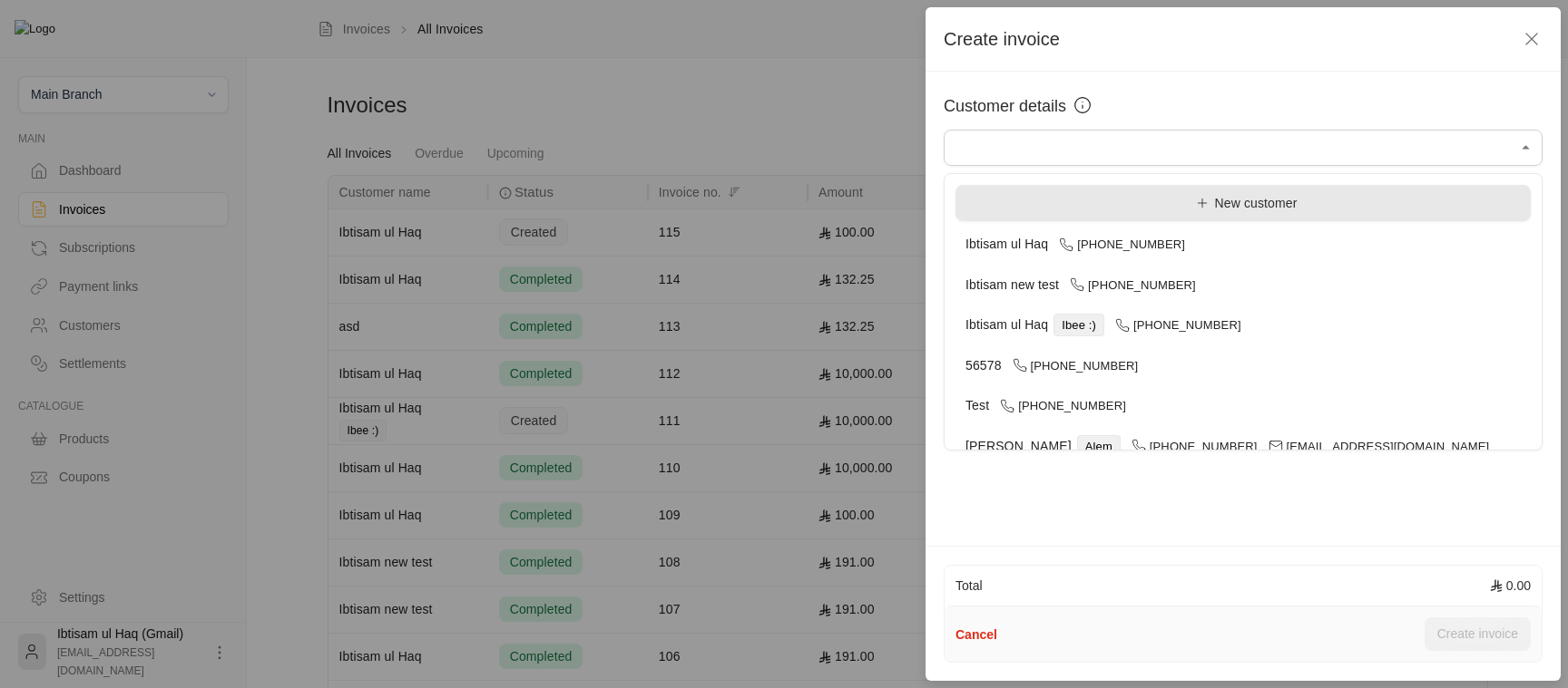
click at [1037, 203] on div "New customer" at bounding box center [1243, 203] width 555 height 19
